Goal: Information Seeking & Learning: Understand process/instructions

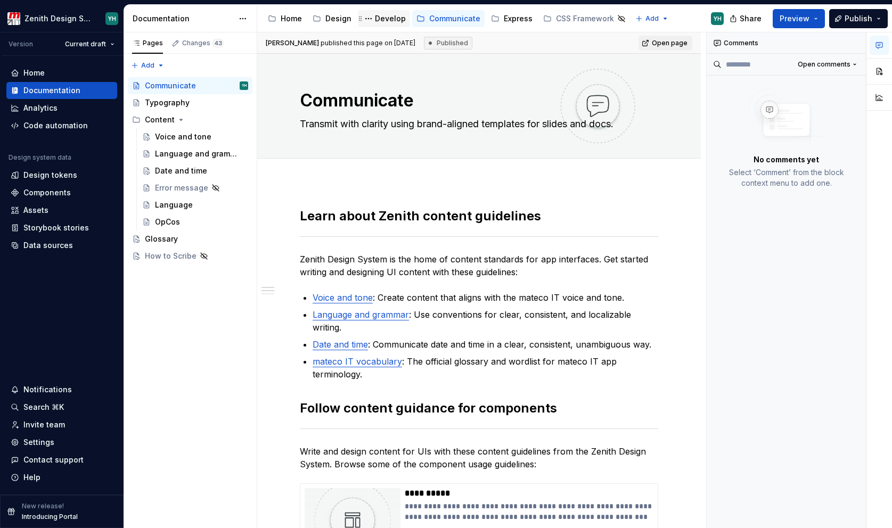
click at [384, 14] on div "Develop" at bounding box center [390, 18] width 31 height 11
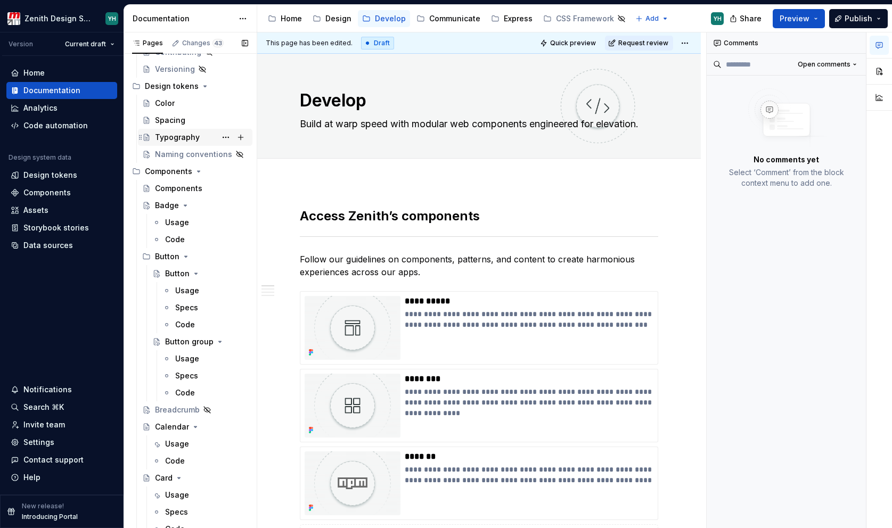
scroll to position [104, 0]
click at [181, 303] on div "Specs" at bounding box center [186, 305] width 23 height 11
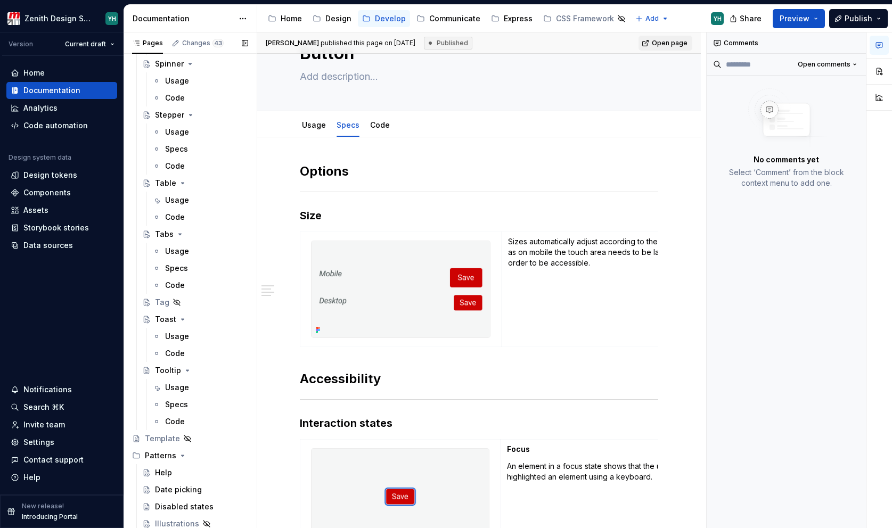
scroll to position [2903, 0]
click at [181, 399] on div "Specs" at bounding box center [176, 403] width 23 height 11
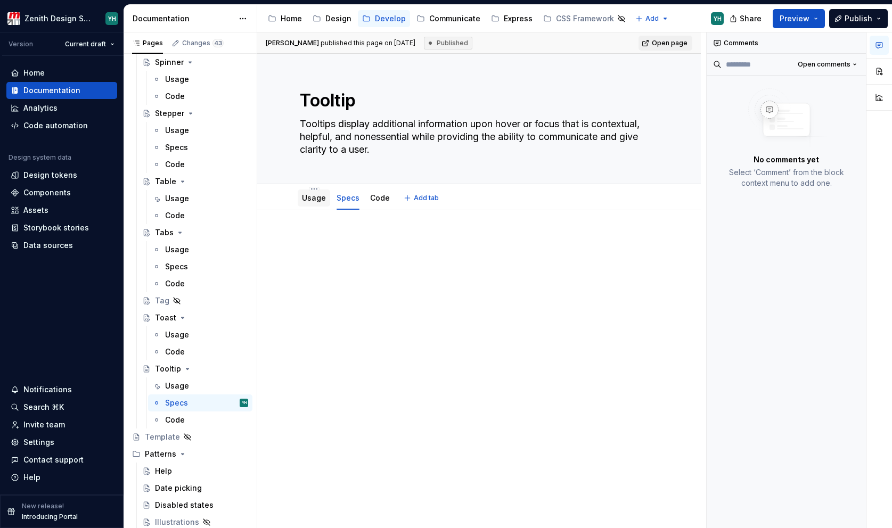
click at [317, 199] on link "Usage" at bounding box center [314, 197] width 24 height 9
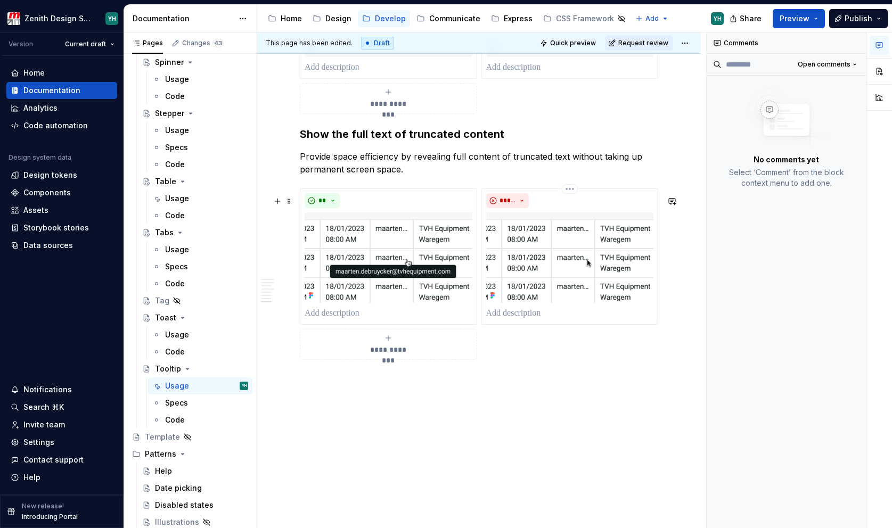
scroll to position [1435, 0]
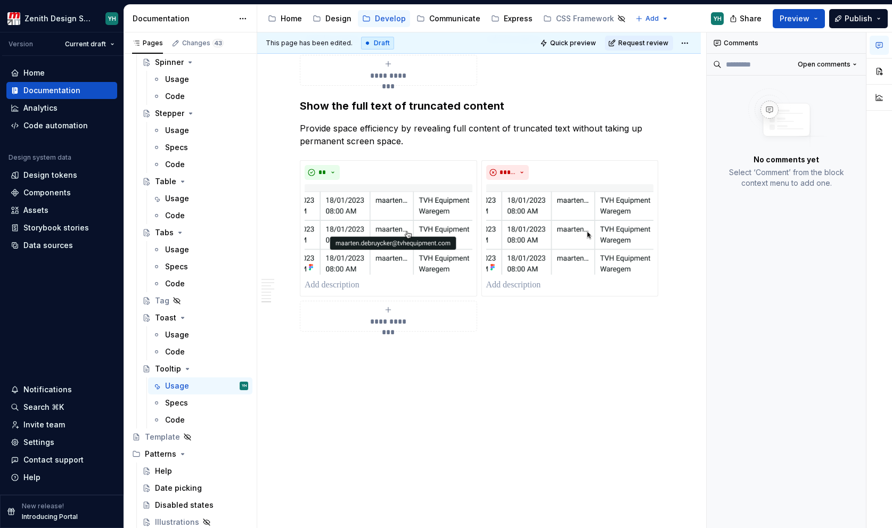
type textarea "*"
